Goal: Obtain resource: Download file/media

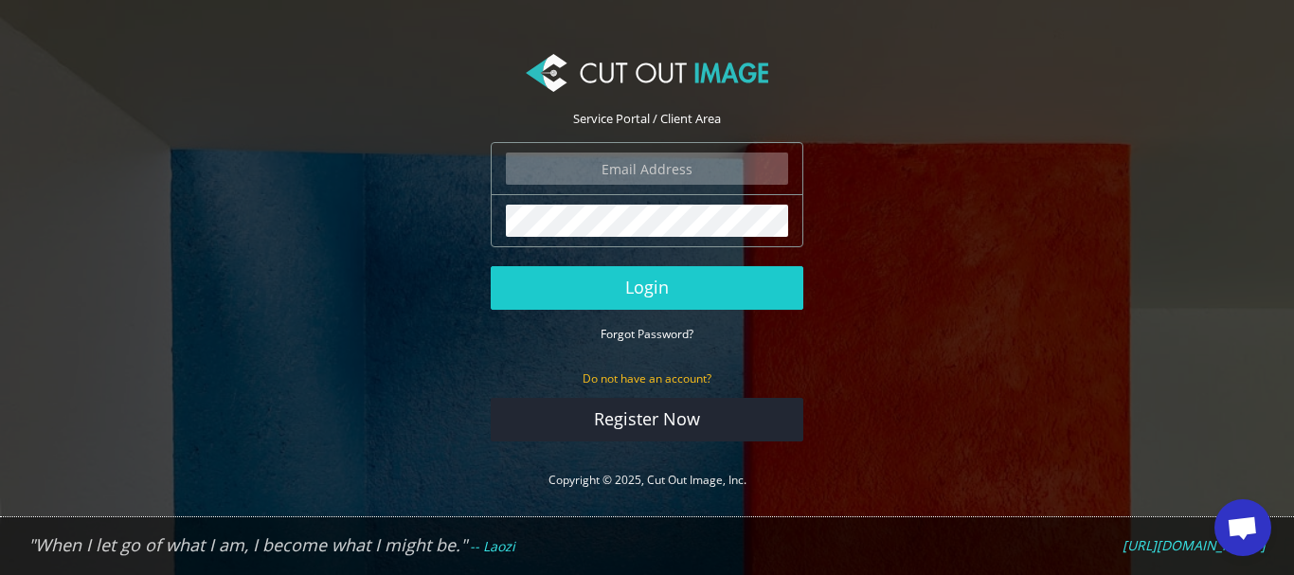
click at [634, 173] on input "email" at bounding box center [647, 168] width 282 height 32
type input "[EMAIL_ADDRESS][DOMAIN_NAME]"
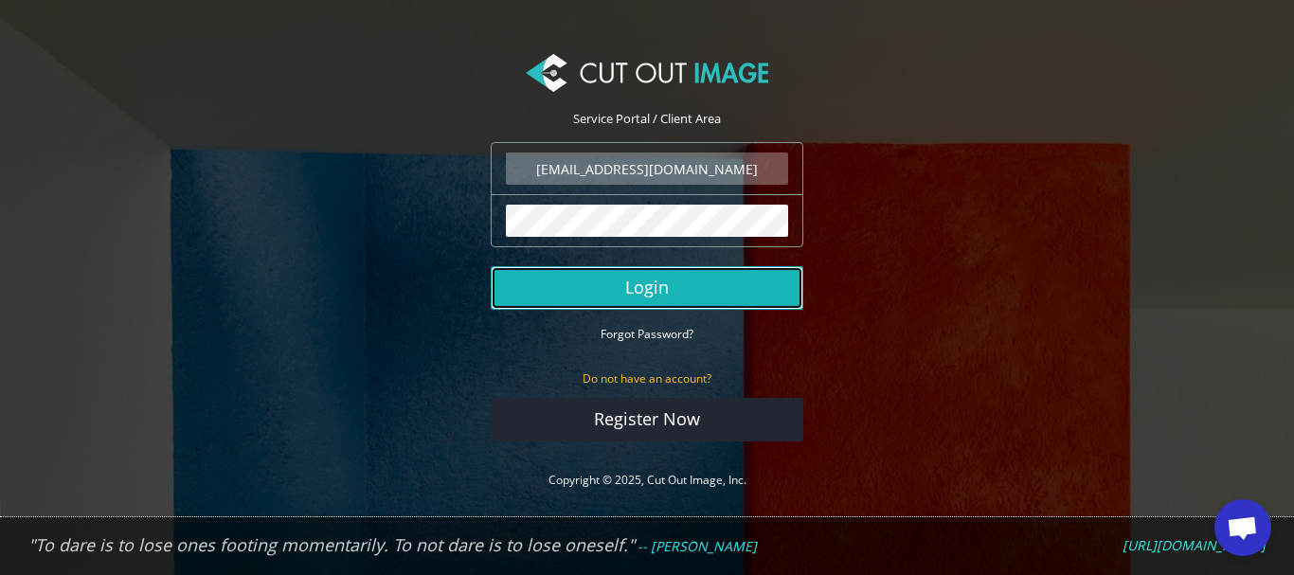
click at [636, 272] on button "Login" at bounding box center [647, 288] width 313 height 44
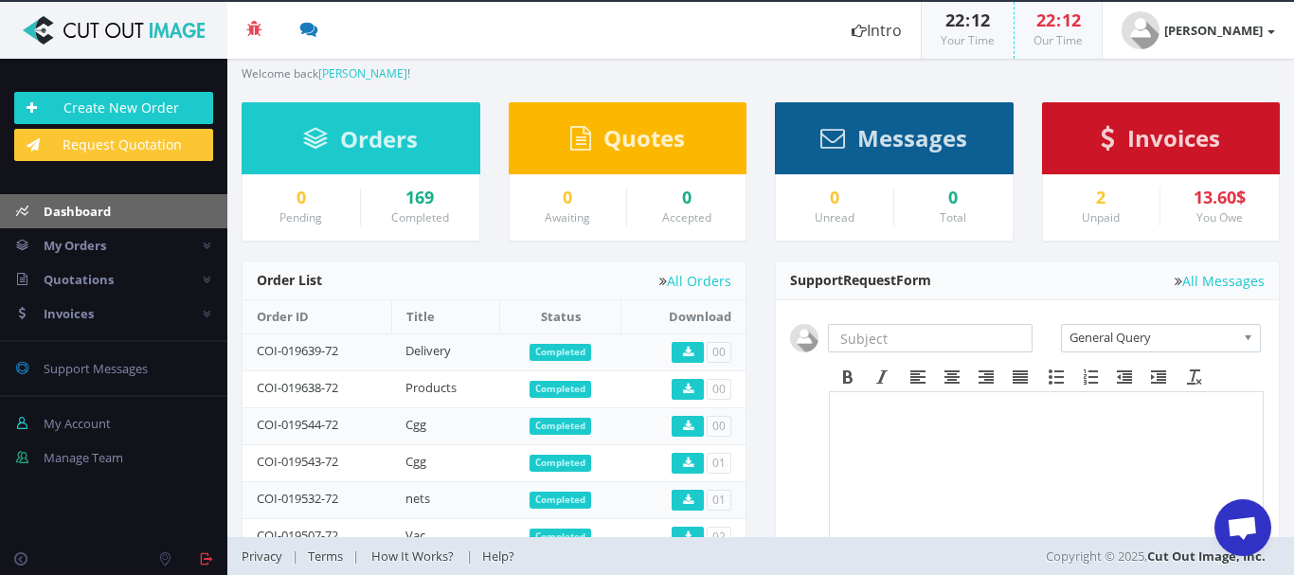
scroll to position [58, 0]
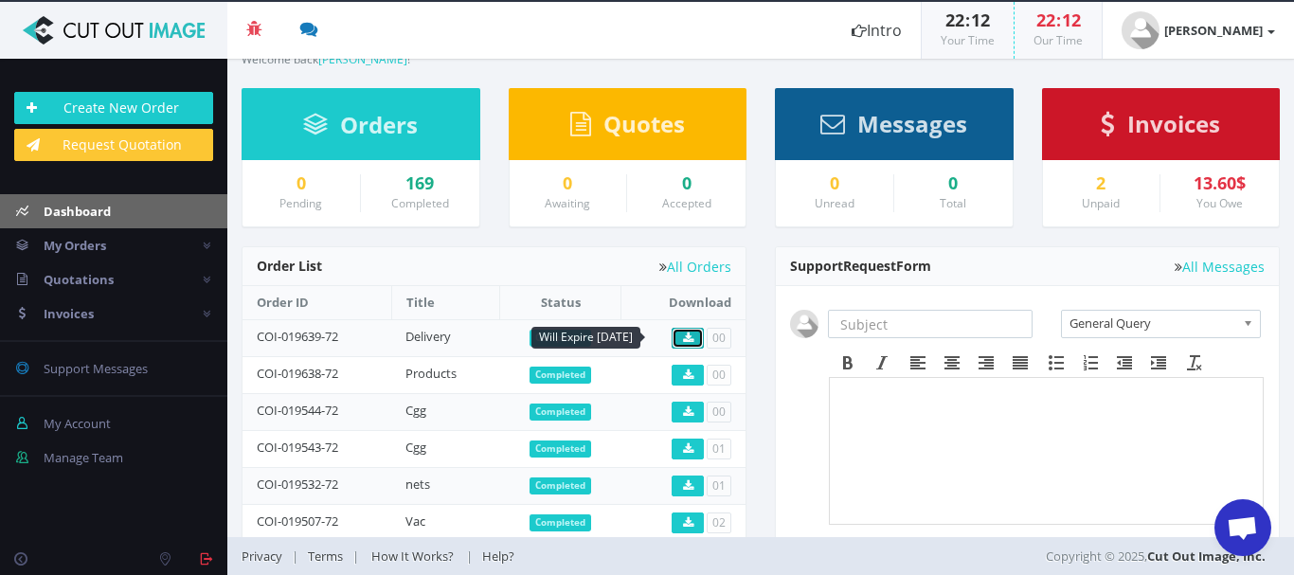
click at [685, 332] on icon at bounding box center [688, 337] width 10 height 11
click at [676, 382] on link at bounding box center [687, 375] width 32 height 21
